Goal: Task Accomplishment & Management: Use online tool/utility

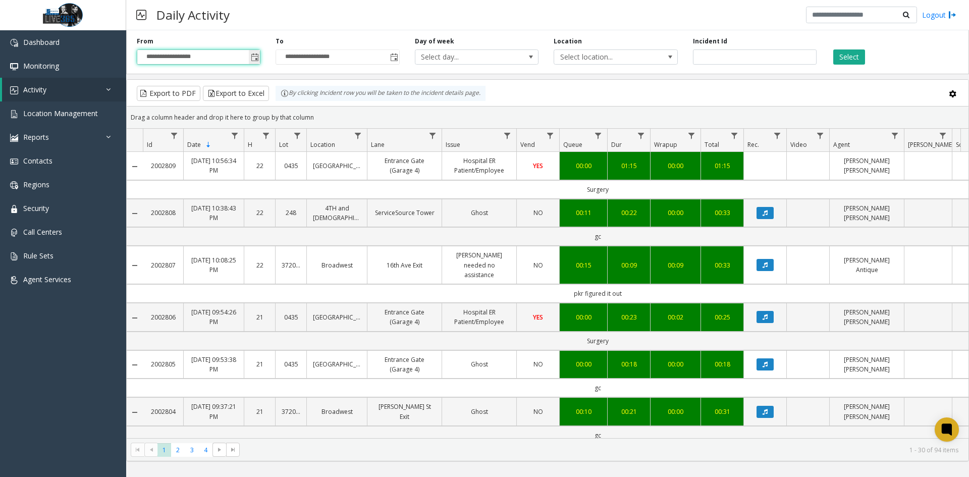
click at [249, 59] on span "**********" at bounding box center [199, 56] width 124 height 15
click at [252, 60] on span "Toggle popup" at bounding box center [255, 58] width 8 height 8
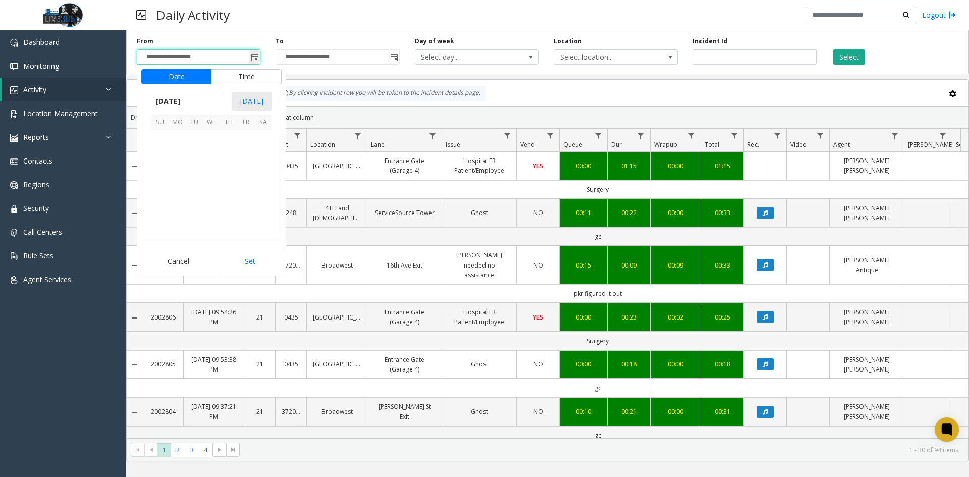
scroll to position [181106, 0]
click at [178, 187] on span "18" at bounding box center [177, 189] width 17 height 17
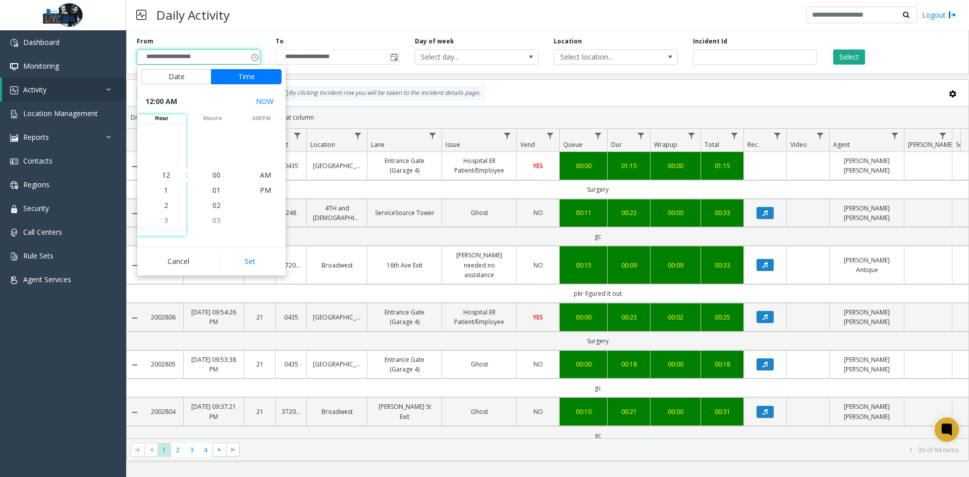
click at [237, 261] on button "Set" at bounding box center [251, 261] width 64 height 22
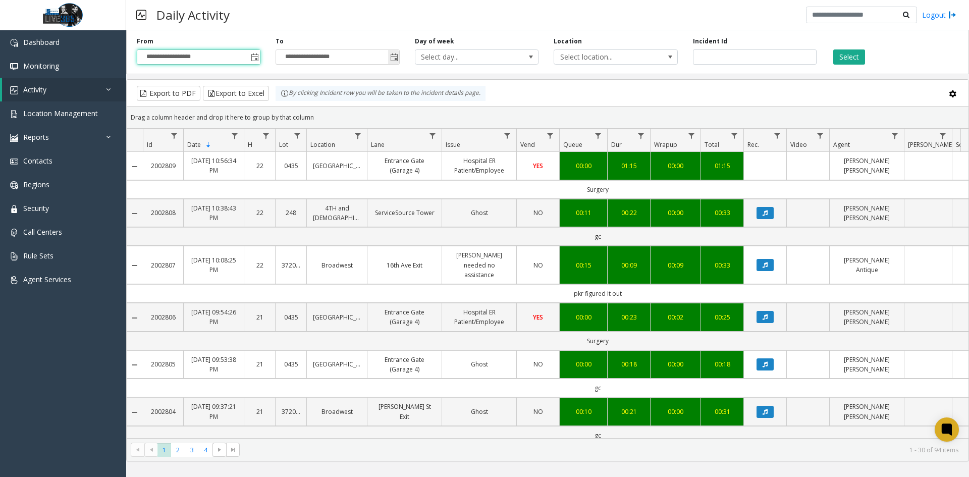
click at [396, 59] on span "Toggle popup" at bounding box center [394, 58] width 8 height 8
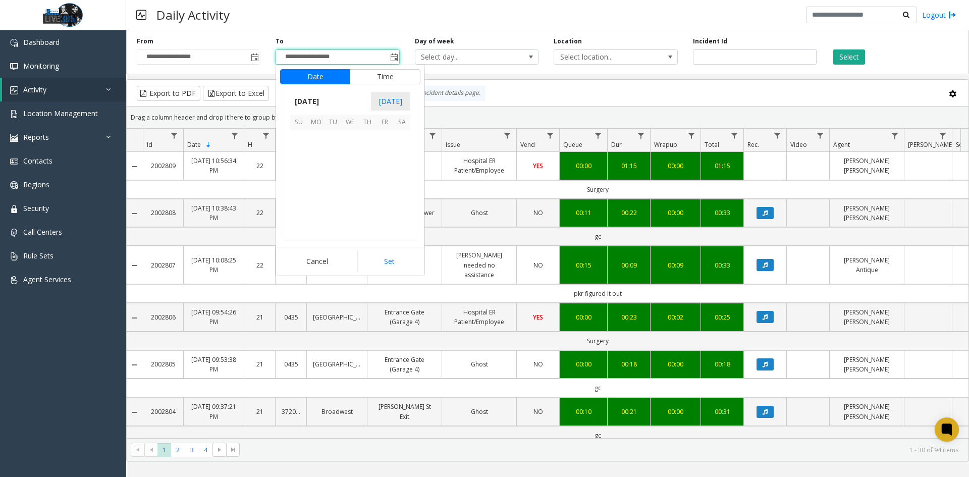
scroll to position [15, 0]
click at [322, 188] on span "18" at bounding box center [316, 189] width 17 height 17
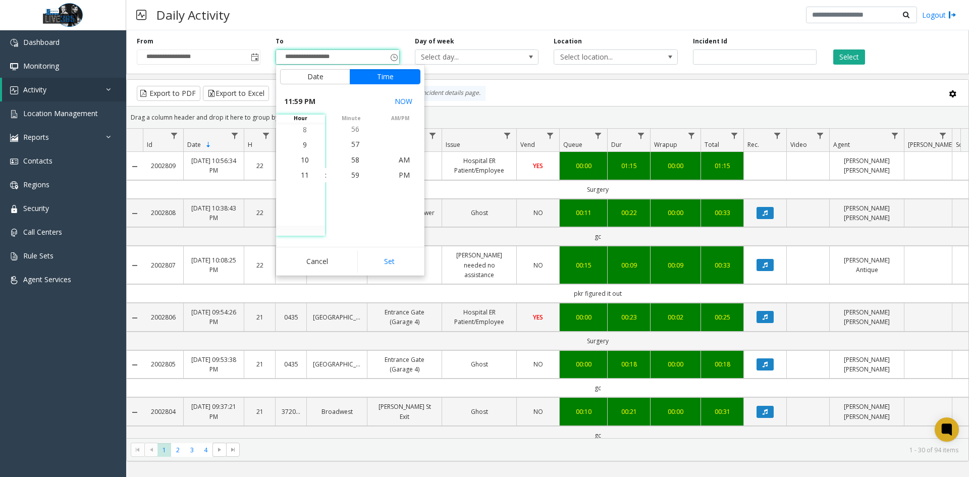
click at [399, 262] on button "Set" at bounding box center [389, 261] width 64 height 22
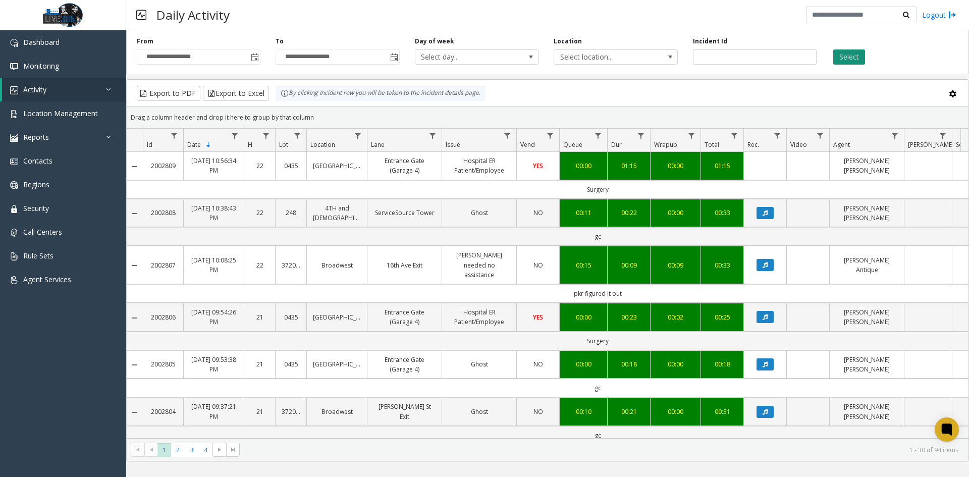
click at [846, 59] on button "Select" at bounding box center [850, 56] width 32 height 15
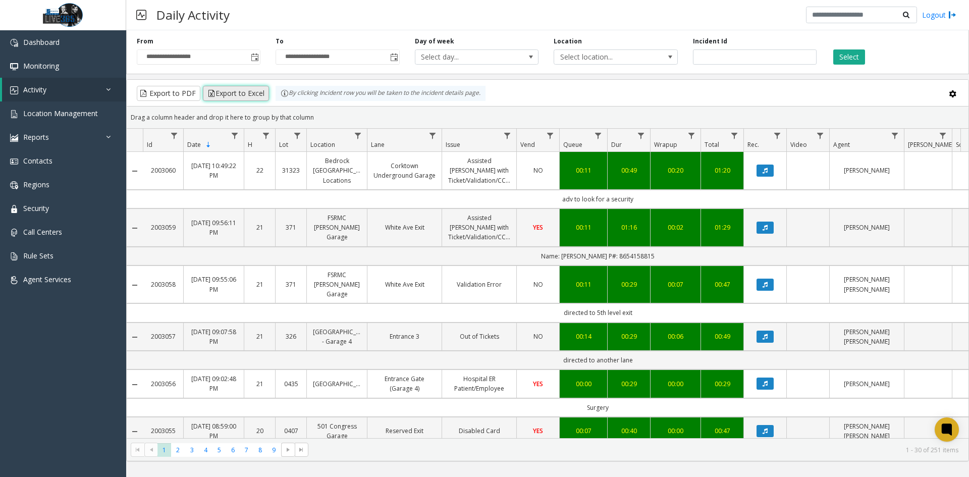
click at [244, 88] on button "Export to Excel" at bounding box center [236, 93] width 66 height 15
